Goal: Transaction & Acquisition: Purchase product/service

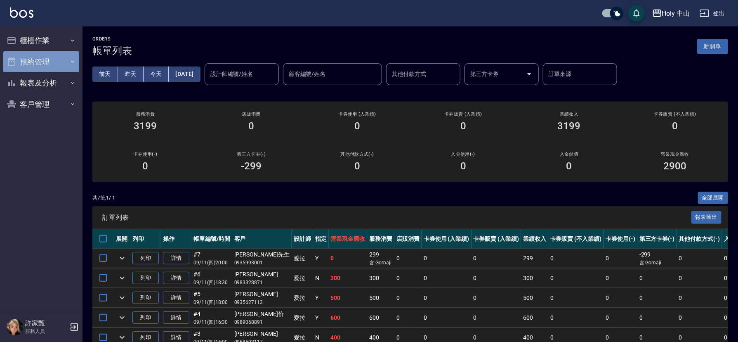
click at [34, 60] on button "預約管理" at bounding box center [41, 61] width 76 height 21
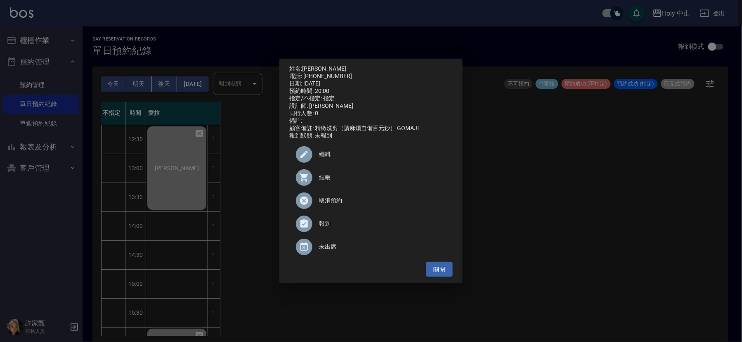
scroll to position [260, 0]
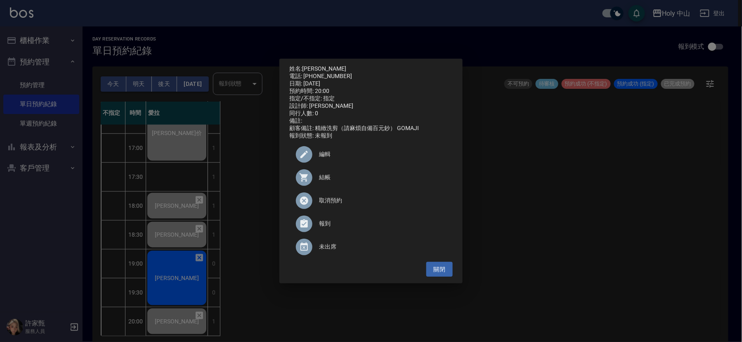
click at [239, 288] on div "姓名: [PERSON_NAME]先生 電話: [PHONE_NUMBER] 日期: [DATE] 預約時間: 20:00 指定/不指定: 指定 設計師: 愛…" at bounding box center [371, 171] width 742 height 342
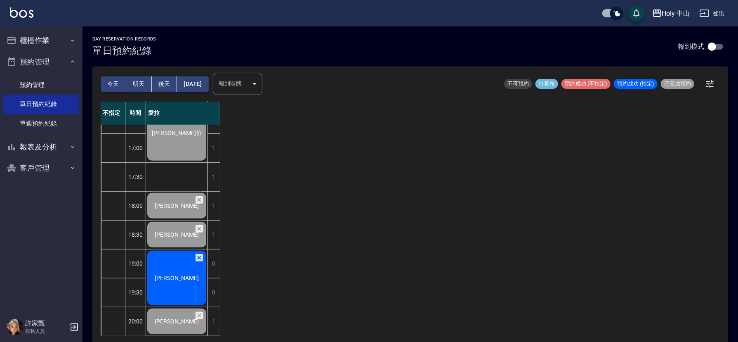
click at [167, 279] on div "[PERSON_NAME]" at bounding box center [176, 277] width 61 height 57
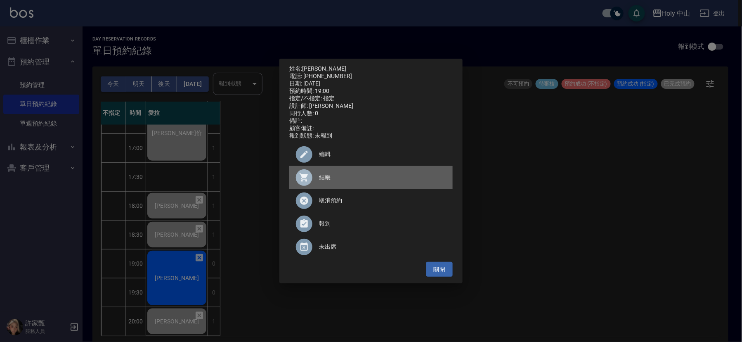
click at [324, 182] on span "結帳" at bounding box center [382, 177] width 127 height 9
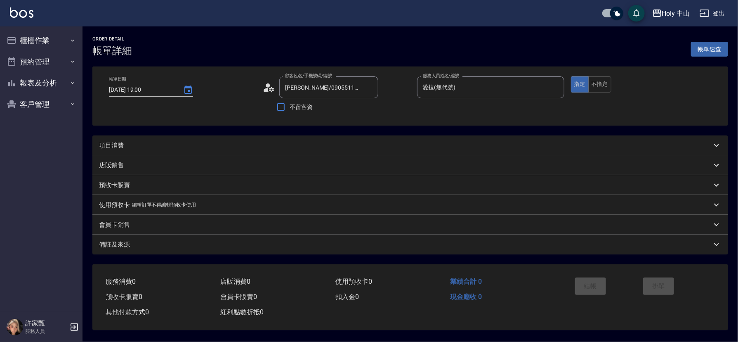
click at [137, 147] on div "項目消費" at bounding box center [405, 145] width 613 height 9
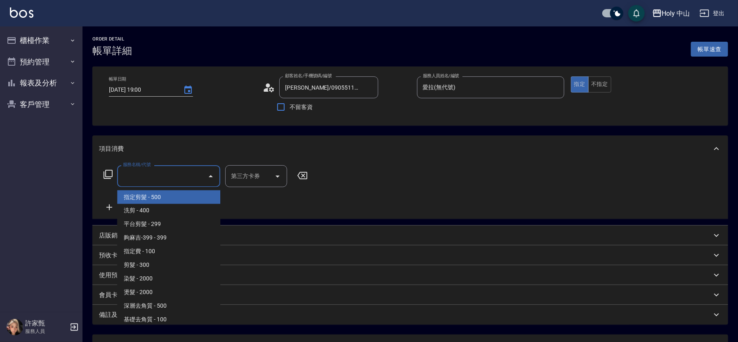
click at [145, 180] on input "服務名稱/代號" at bounding box center [162, 176] width 83 height 14
click at [151, 198] on span "指定剪髮 - 500" at bounding box center [168, 197] width 103 height 14
type input "指定剪髮(1)"
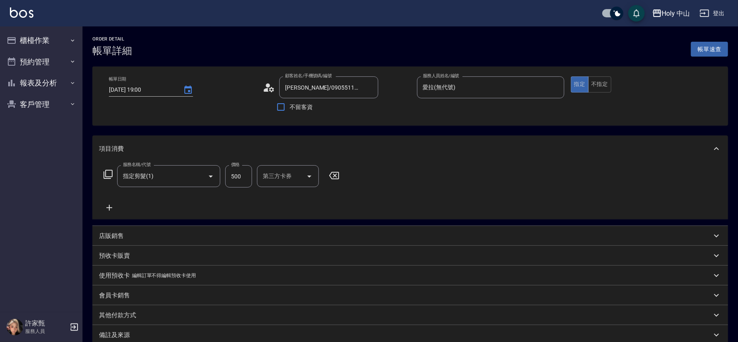
click at [111, 204] on icon at bounding box center [109, 208] width 21 height 10
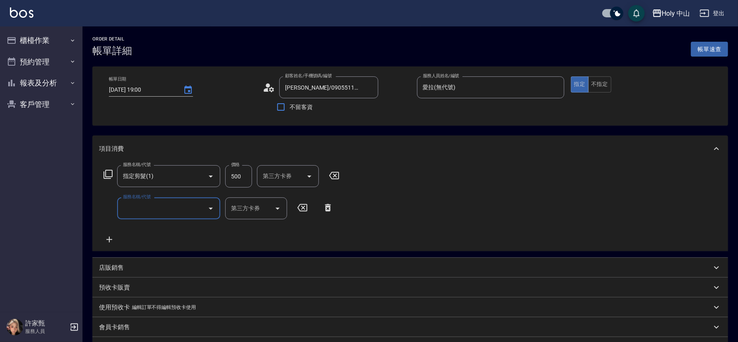
click at [166, 212] on input "服務名稱/代號" at bounding box center [162, 208] width 83 height 14
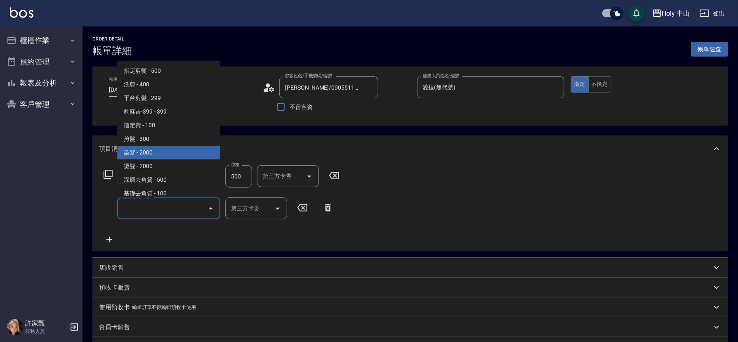
click at [154, 151] on span "染髮 - 2000" at bounding box center [168, 153] width 103 height 14
type input "染髮(C1)"
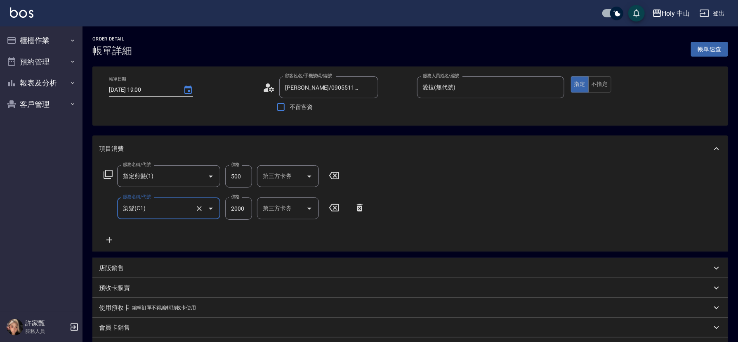
click at [246, 211] on input "2000" at bounding box center [238, 208] width 27 height 22
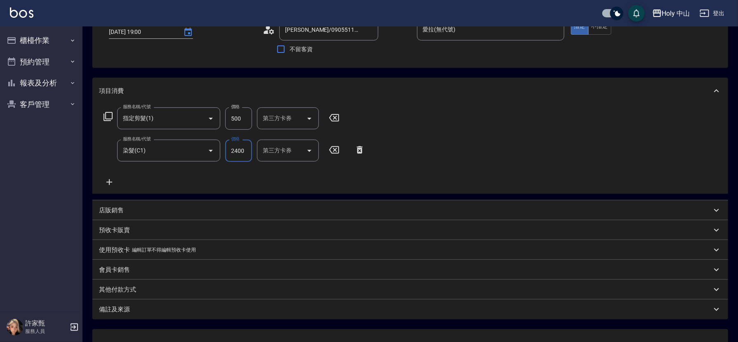
scroll to position [123, 0]
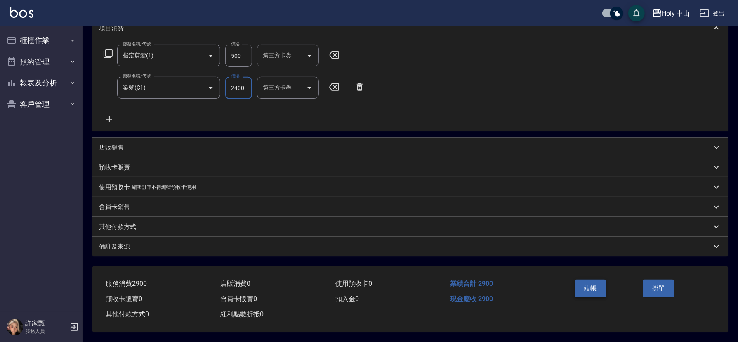
type input "2400"
click at [592, 284] on button "結帳" at bounding box center [590, 287] width 31 height 17
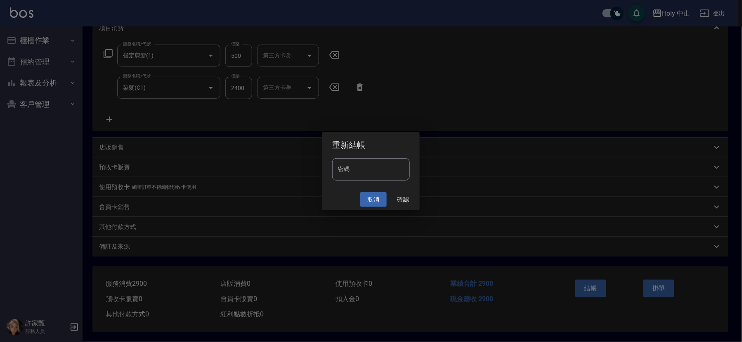
click at [372, 197] on button "取消" at bounding box center [373, 199] width 26 height 15
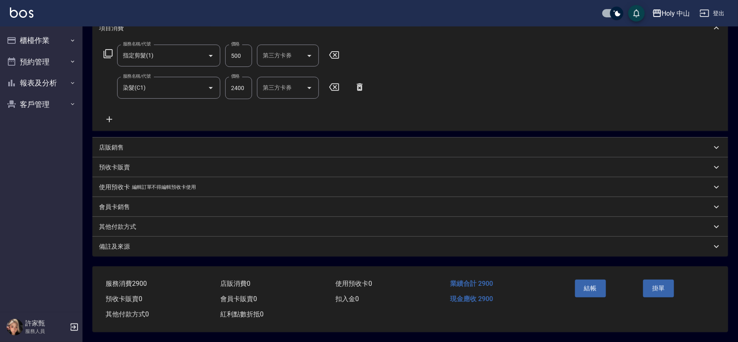
click at [350, 242] on div "備註及來源" at bounding box center [405, 246] width 613 height 9
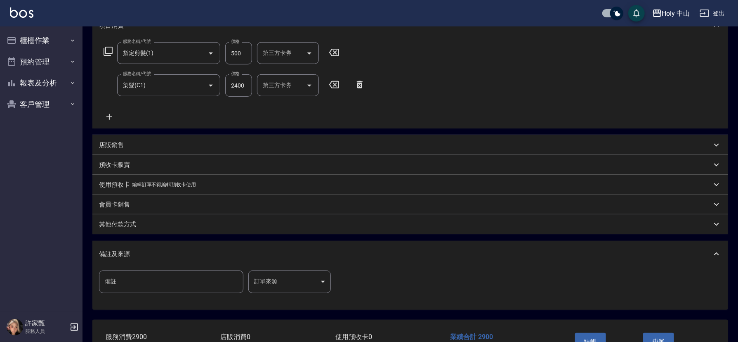
click at [310, 281] on body "Holy 中山 登出 櫃檯作業 打帳單 帳單列表 營業儀表板 現場電腦打卡 預約管理 預約管理 單日預約紀錄 單週預約紀錄 報表及分析 報表目錄 店家日報表 …" at bounding box center [369, 136] width 738 height 518
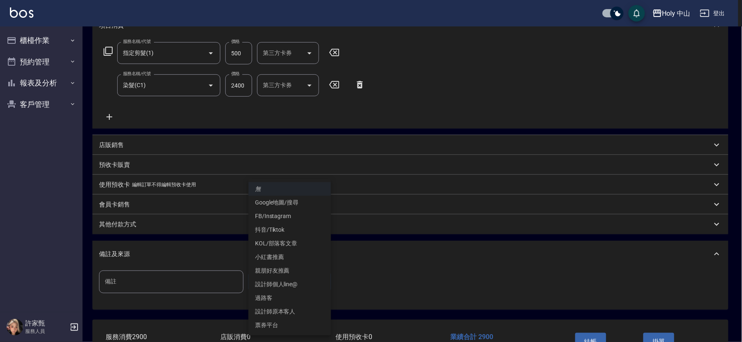
click at [287, 314] on li "設計師原本客人" at bounding box center [289, 312] width 83 height 14
type input "設計師原本客人"
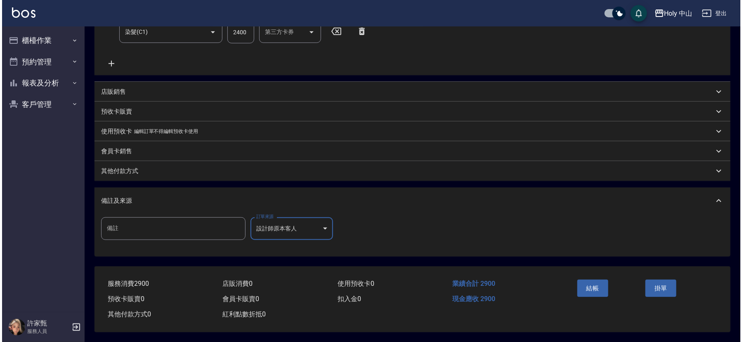
scroll to position [178, 0]
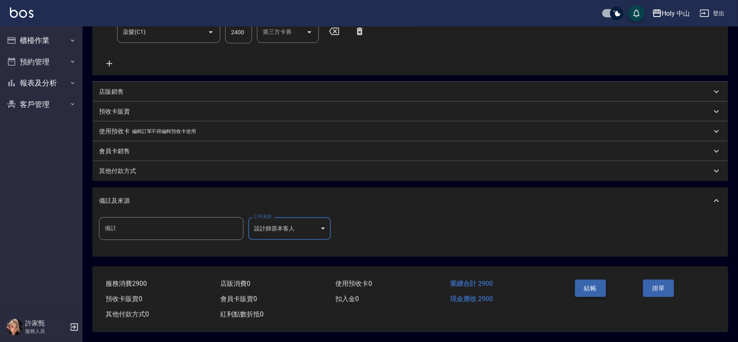
click at [590, 283] on button "結帳" at bounding box center [590, 287] width 31 height 17
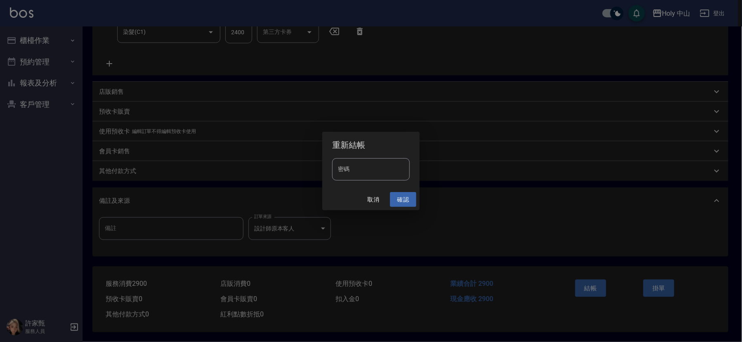
click at [401, 196] on button "確認" at bounding box center [403, 199] width 26 height 15
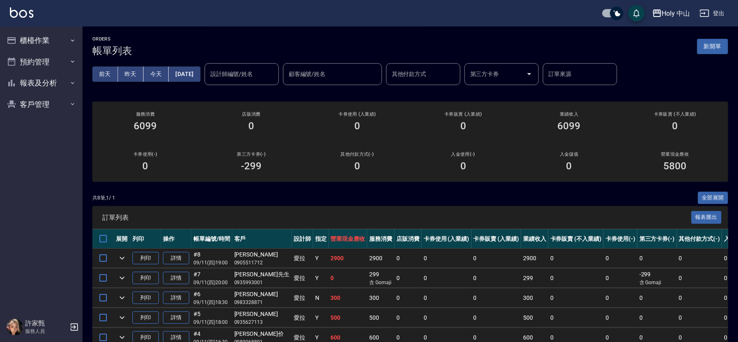
click at [539, 30] on div "ORDERS 帳單列表 新開單 前天 昨天 今天 2025/09/11 設計師編號/姓名 設計師編號/姓名 顧客編號/姓名 顧客編號/姓名 其他付款方式 其他…" at bounding box center [411, 232] width 656 height 413
click at [54, 82] on button "報表及分析" at bounding box center [41, 82] width 76 height 21
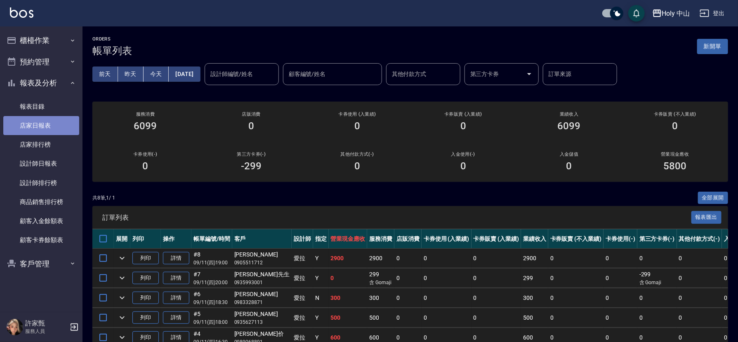
click at [34, 125] on link "店家日報表" at bounding box center [41, 125] width 76 height 19
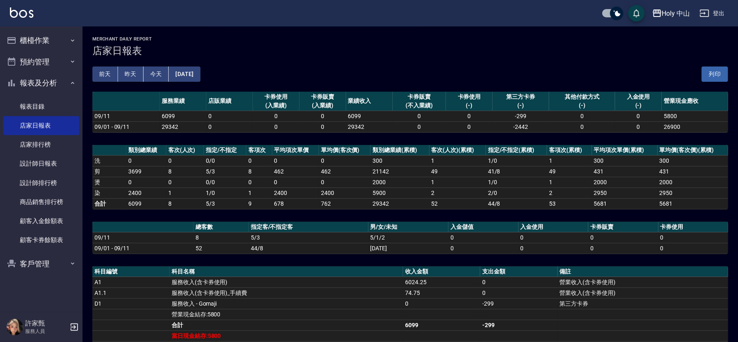
click at [199, 75] on button "[DATE]" at bounding box center [184, 73] width 31 height 15
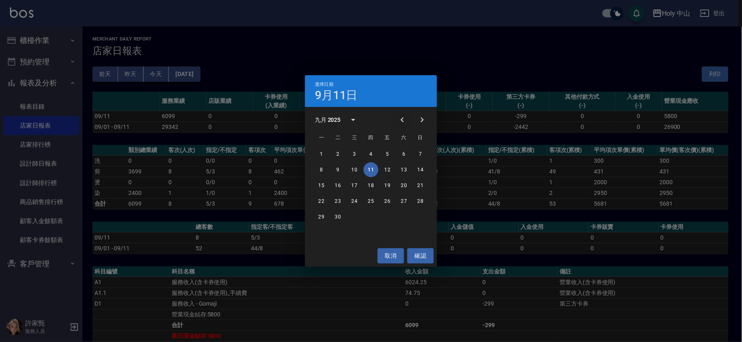
click at [403, 120] on icon "Previous month" at bounding box center [402, 120] width 10 height 10
click at [319, 188] on button "11" at bounding box center [321, 185] width 15 height 15
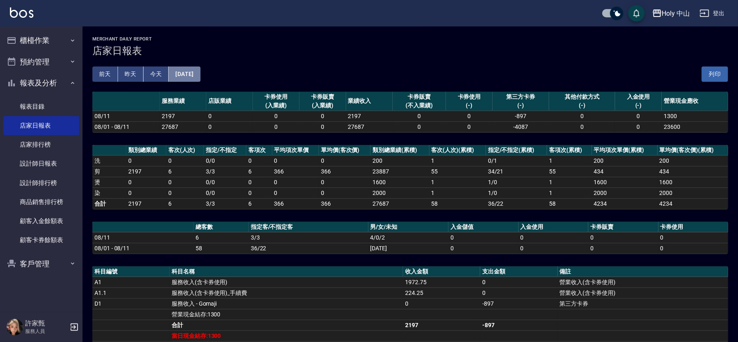
click at [194, 73] on button "2025/08/11" at bounding box center [184, 73] width 31 height 15
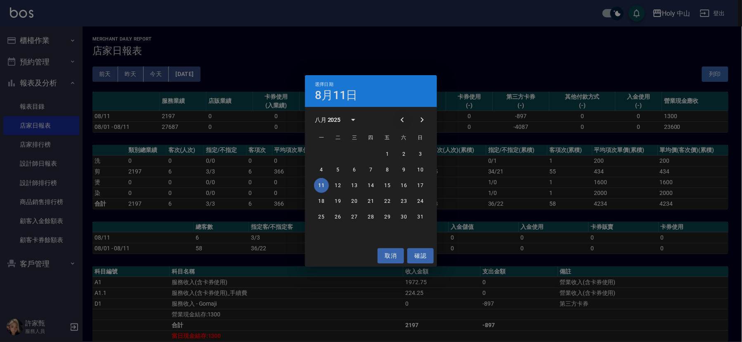
click at [401, 120] on icon "Previous month" at bounding box center [402, 119] width 3 height 5
click at [388, 169] on button "11" at bounding box center [387, 169] width 15 height 15
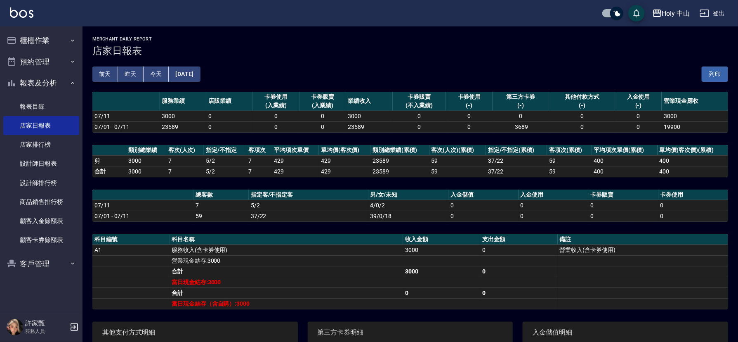
click at [188, 72] on button "2025/07/11" at bounding box center [184, 73] width 31 height 15
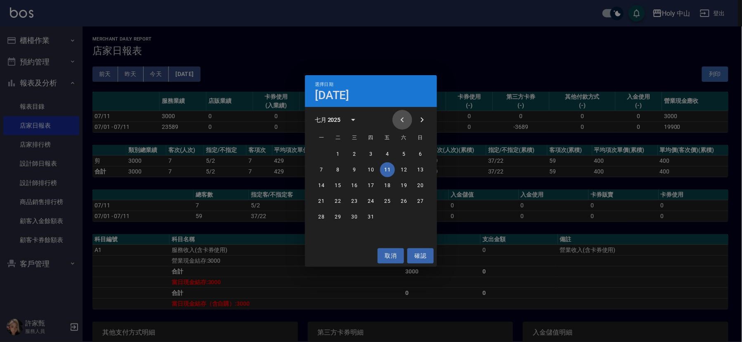
click at [404, 119] on icon "Previous month" at bounding box center [402, 120] width 10 height 10
click at [353, 182] on button "11" at bounding box center [354, 185] width 15 height 15
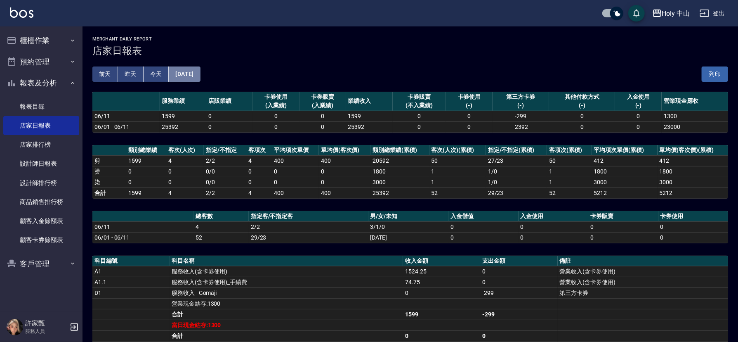
click at [195, 76] on button "2025/06/11" at bounding box center [184, 73] width 31 height 15
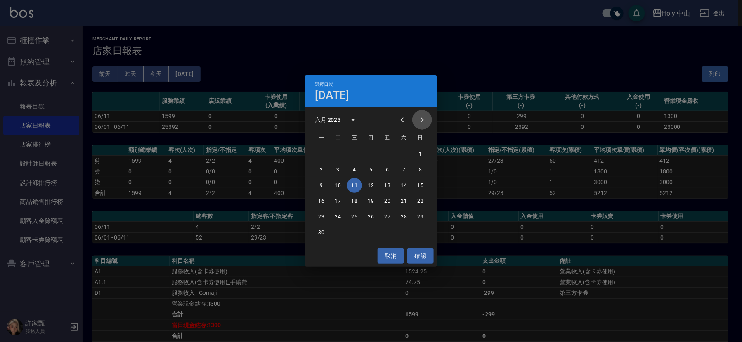
click at [420, 118] on icon "Next month" at bounding box center [422, 120] width 10 height 10
click at [370, 170] on button "11" at bounding box center [371, 169] width 15 height 15
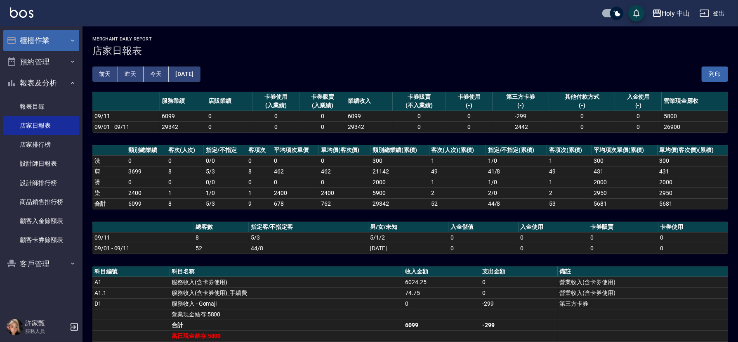
click at [64, 44] on button "櫃檯作業" at bounding box center [41, 40] width 76 height 21
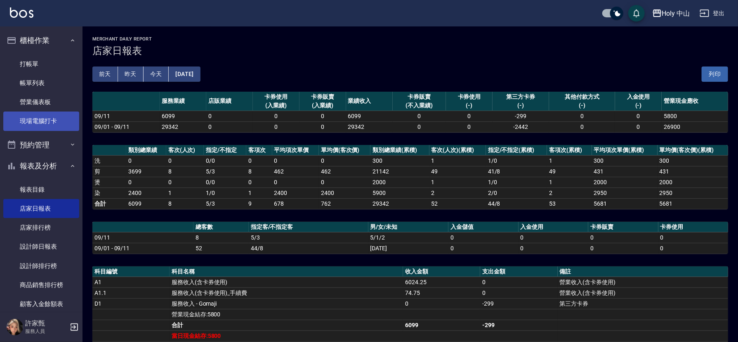
click at [45, 118] on link "現場電腦打卡" at bounding box center [41, 120] width 76 height 19
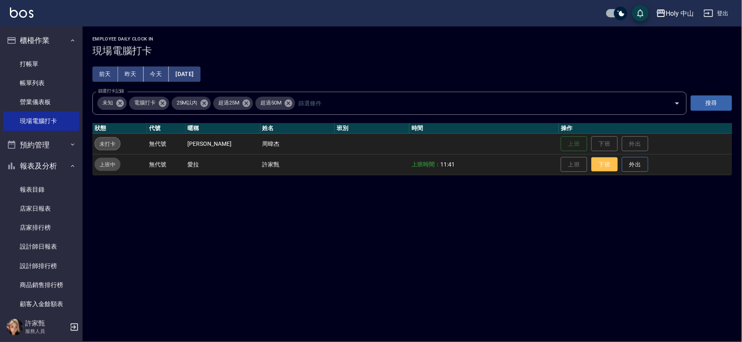
click at [601, 164] on button "下班" at bounding box center [604, 164] width 26 height 14
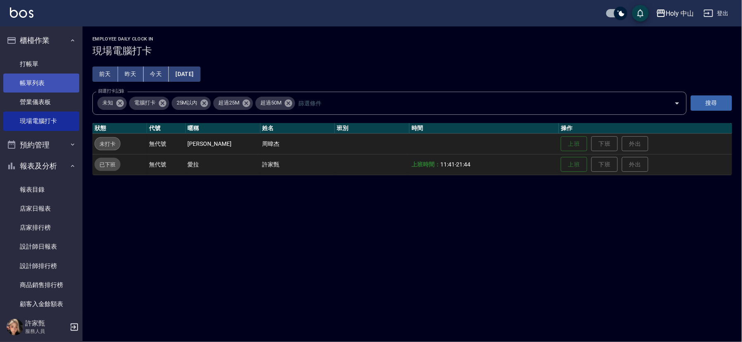
click at [36, 78] on link "帳單列表" at bounding box center [41, 82] width 76 height 19
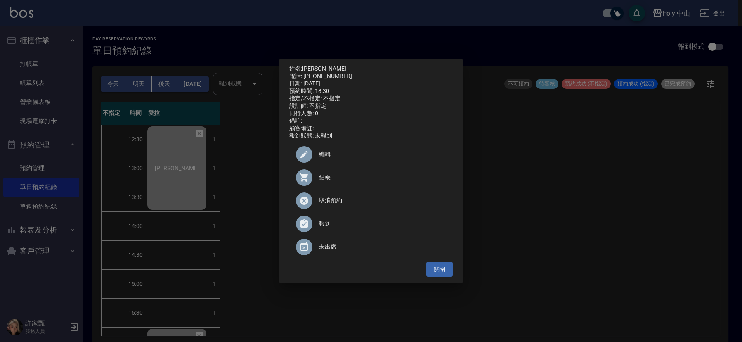
scroll to position [2, 0]
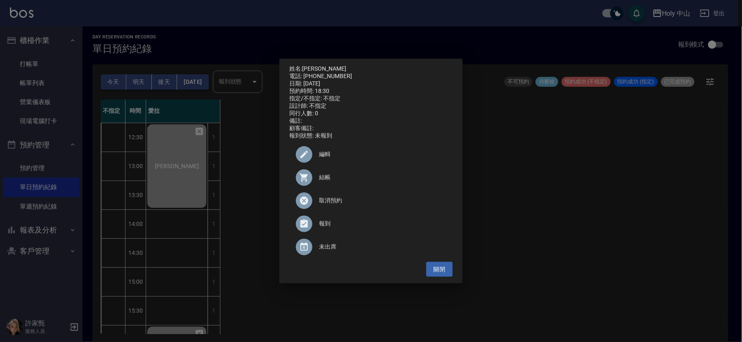
click at [613, 224] on div "姓名: 陳先生 電話: 0983328871 日期: 2025/09/11 預約時間: 18:30 指定/不指定: 不指定 設計師: 不指定 同行人數: 0 …" at bounding box center [371, 171] width 742 height 342
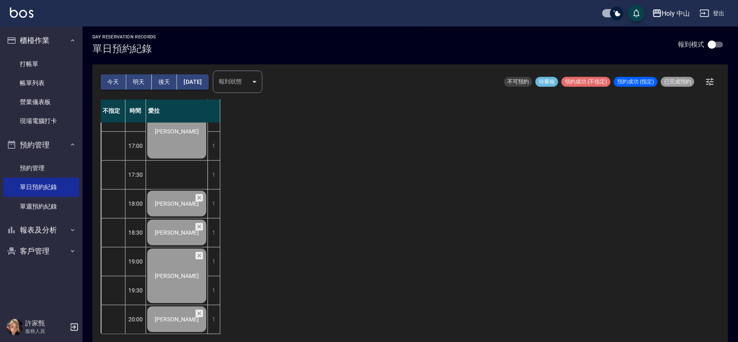
scroll to position [260, 0]
